Goal: Task Accomplishment & Management: Complete application form

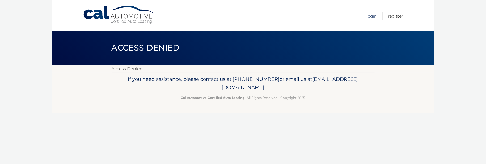
click at [372, 14] on link "Login" at bounding box center [372, 16] width 10 height 9
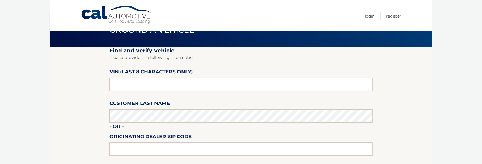
scroll to position [27, 0]
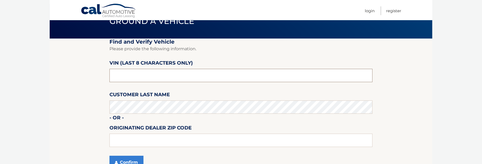
click at [123, 72] on input "text" at bounding box center [240, 75] width 263 height 13
type input "015552**"
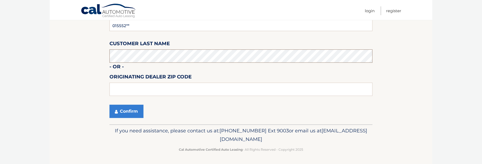
scroll to position [78, 0]
click at [123, 110] on button "Confirm" at bounding box center [126, 110] width 34 height 13
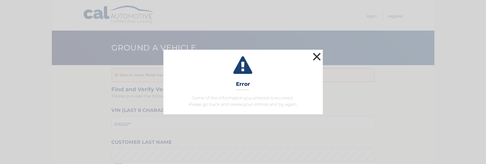
click at [318, 60] on button "×" at bounding box center [317, 56] width 11 height 11
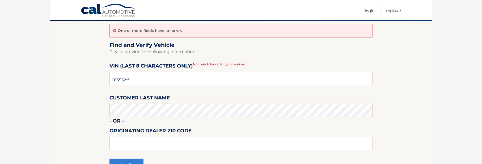
scroll to position [53, 0]
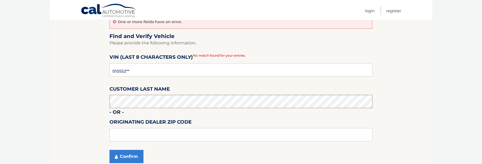
click at [107, 102] on section "One or more fields have an error. Find and Verify Vehicle Please provide the fo…" at bounding box center [241, 91] width 383 height 158
click at [85, 115] on section "One or more fields have an error. Find and Verify Vehicle Please provide the fo…" at bounding box center [241, 91] width 383 height 158
click at [127, 157] on button "Confirm" at bounding box center [126, 156] width 34 height 13
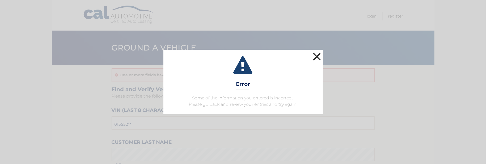
click at [318, 57] on button "×" at bounding box center [317, 56] width 11 height 11
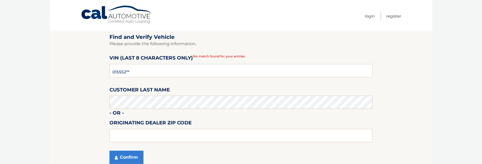
scroll to position [53, 0]
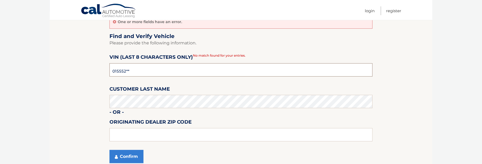
drag, startPoint x: 133, startPoint y: 69, endPoint x: 107, endPoint y: 69, distance: 25.5
click at [108, 70] on section "One or more fields have an error. Find and Verify Vehicle Please provide the fo…" at bounding box center [241, 91] width 383 height 158
type input "PH015552"
click at [131, 153] on button "Confirm" at bounding box center [126, 156] width 34 height 13
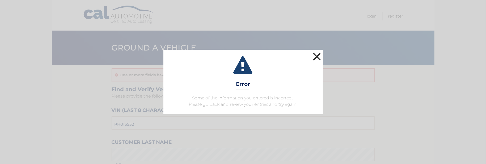
click at [320, 56] on button "×" at bounding box center [317, 56] width 11 height 11
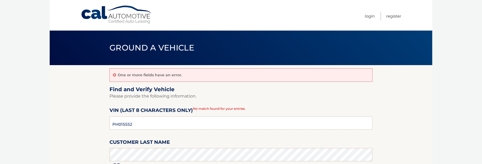
scroll to position [27, 0]
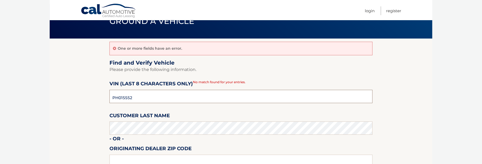
click at [117, 97] on input "PH015552" at bounding box center [240, 96] width 263 height 13
type input "PM015552"
click at [90, 100] on section "One or more fields have an error. Find and Verify Vehicle Please provide the fo…" at bounding box center [241, 118] width 383 height 158
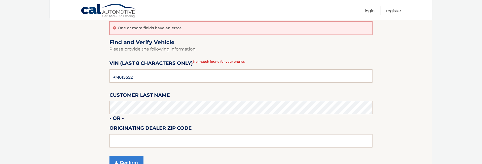
scroll to position [80, 0]
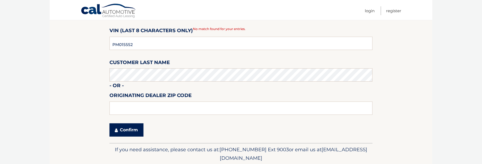
click at [136, 130] on button "Confirm" at bounding box center [126, 129] width 34 height 13
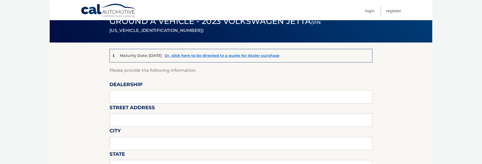
scroll to position [53, 0]
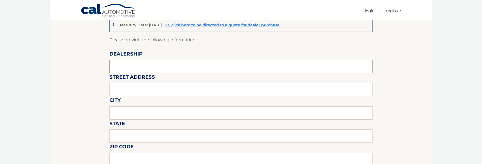
click at [126, 63] on input "text" at bounding box center [240, 66] width 263 height 13
type input "KING HYUNDAI"
click at [130, 88] on input "text" at bounding box center [240, 89] width 263 height 13
type input "1399 SOUTH FEDERAL HIGHWAY"
click at [133, 114] on input "text" at bounding box center [240, 112] width 263 height 13
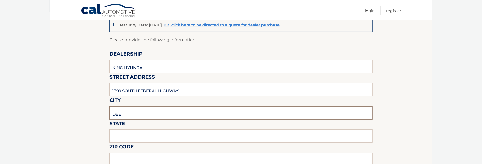
type input "[GEOGRAPHIC_DATA]"
click at [130, 136] on input "text" at bounding box center [240, 135] width 263 height 13
type input "[US_STATE]"
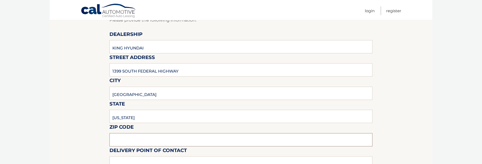
scroll to position [82, 0]
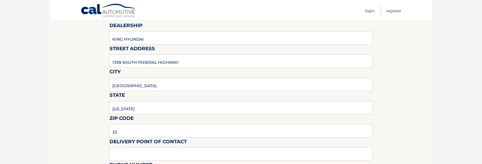
click at [130, 133] on input "33" at bounding box center [240, 130] width 263 height 13
type input "33441"
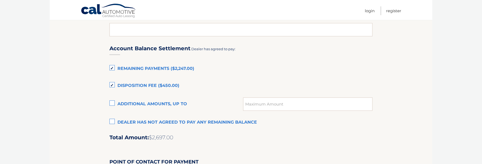
scroll to position [347, 0]
click at [110, 86] on label "Disposition Fee ($450.00)" at bounding box center [240, 85] width 263 height 11
click at [0, 0] on input "Disposition Fee ($450.00)" at bounding box center [0, 0] width 0 height 0
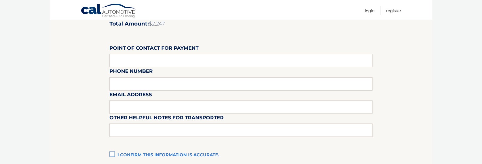
scroll to position [427, 0]
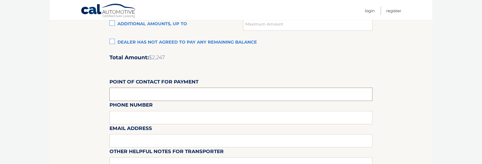
click at [140, 99] on input "text" at bounding box center [240, 94] width 263 height 13
type input "[PERSON_NAME]"
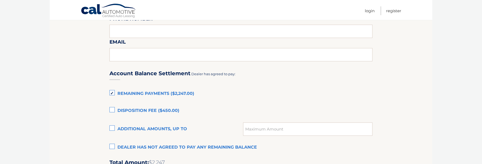
scroll to position [321, 0]
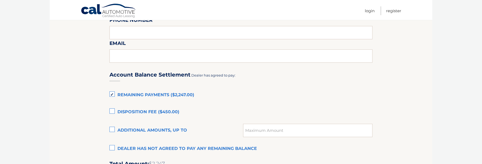
type input "9544213330 EXT"
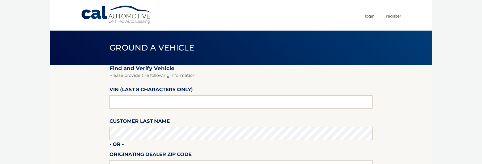
scroll to position [78, 0]
